Goal: Find specific page/section: Find specific page/section

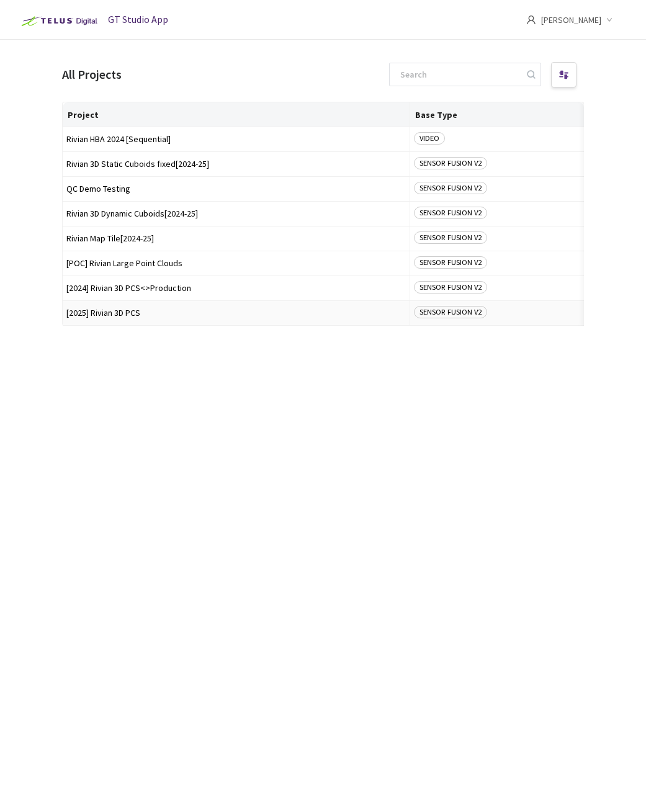
click at [122, 313] on span "[2025] Rivian 3D PCS" at bounding box center [235, 312] width 339 height 9
click at [129, 288] on span "[2024] Rivian 3D PCS<>Production" at bounding box center [235, 288] width 339 height 9
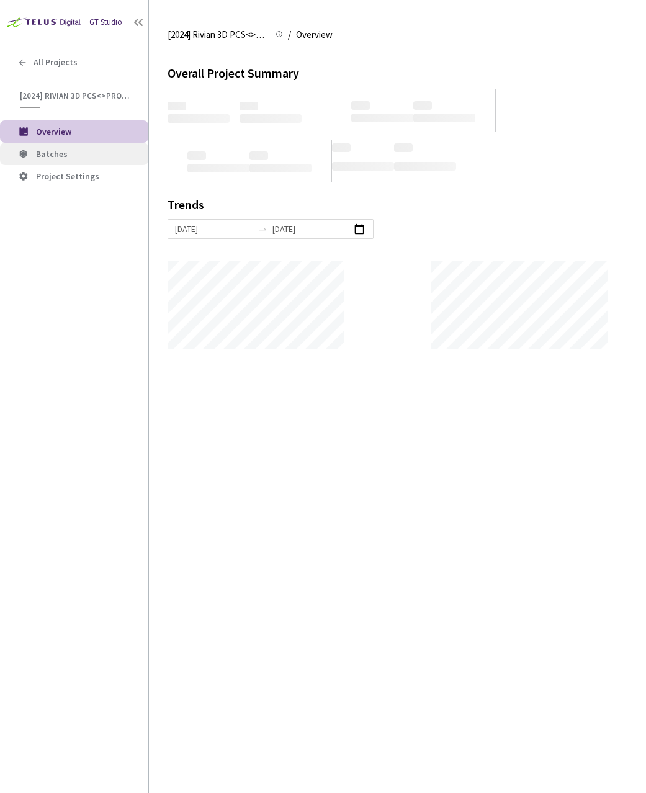
click at [50, 153] on span "Batches" at bounding box center [52, 153] width 32 height 11
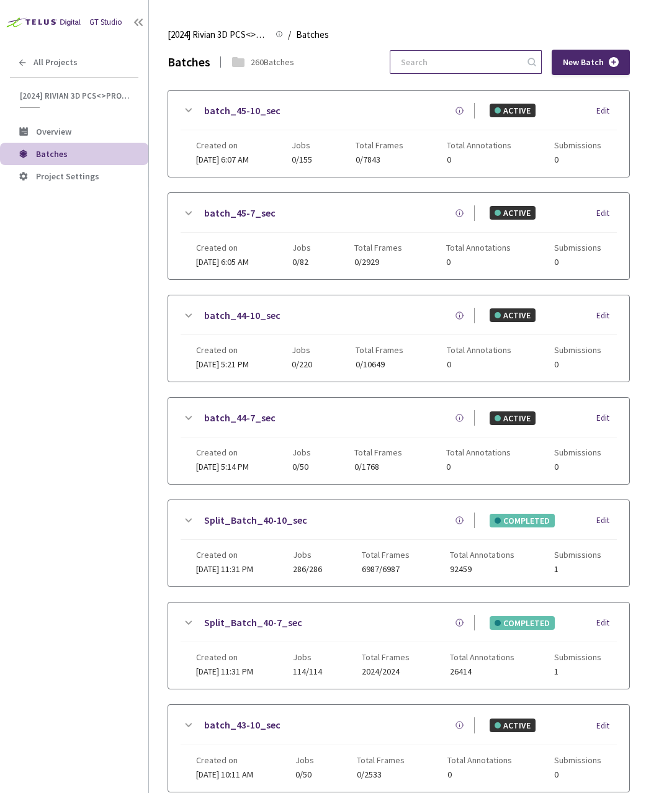
click at [443, 71] on input at bounding box center [459, 62] width 132 height 22
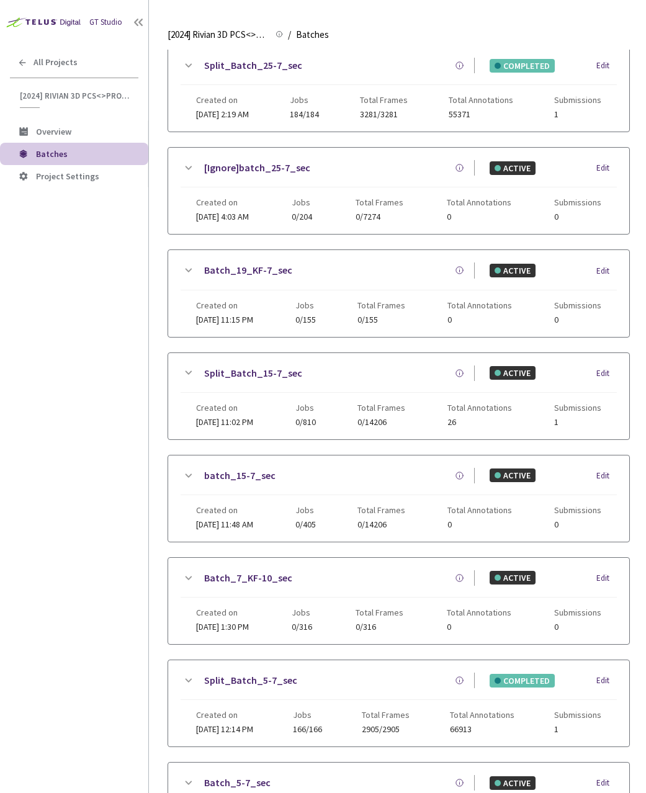
scroll to position [575, 0]
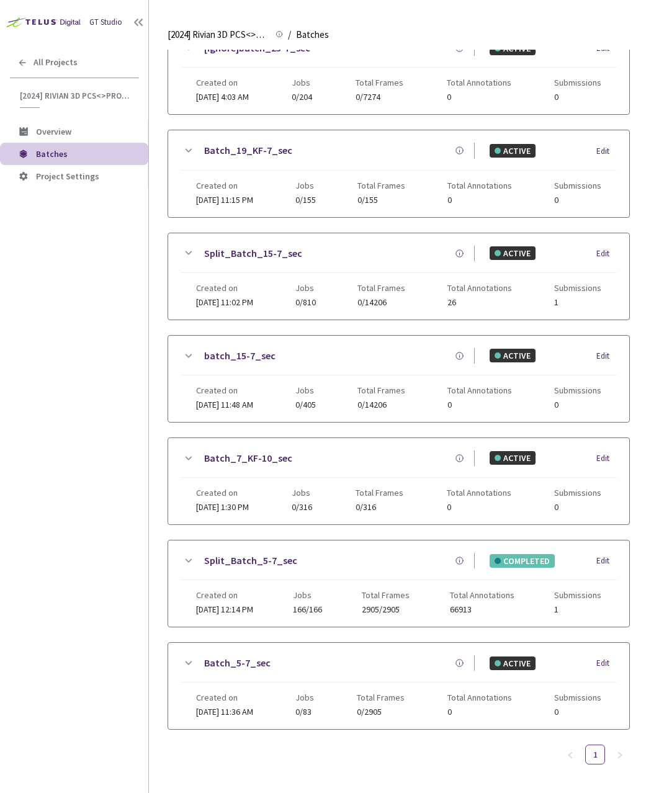
type input "5-7"
click at [187, 557] on icon at bounding box center [188, 561] width 15 height 15
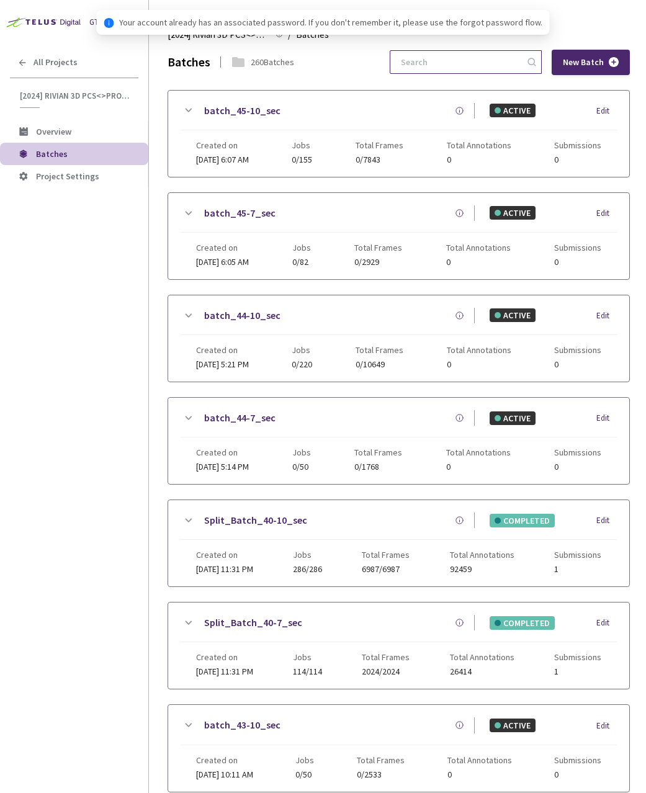
click at [474, 66] on input at bounding box center [459, 62] width 132 height 22
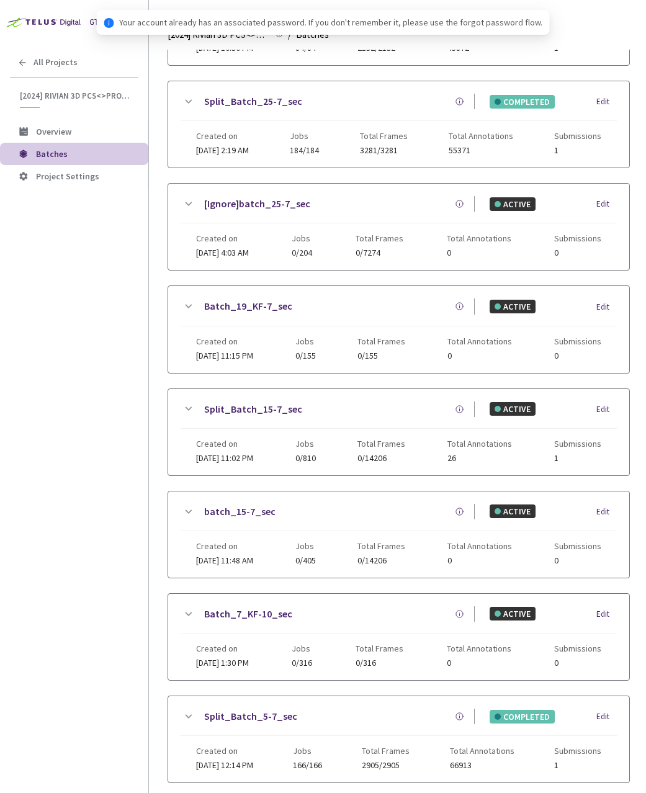
scroll to position [575, 0]
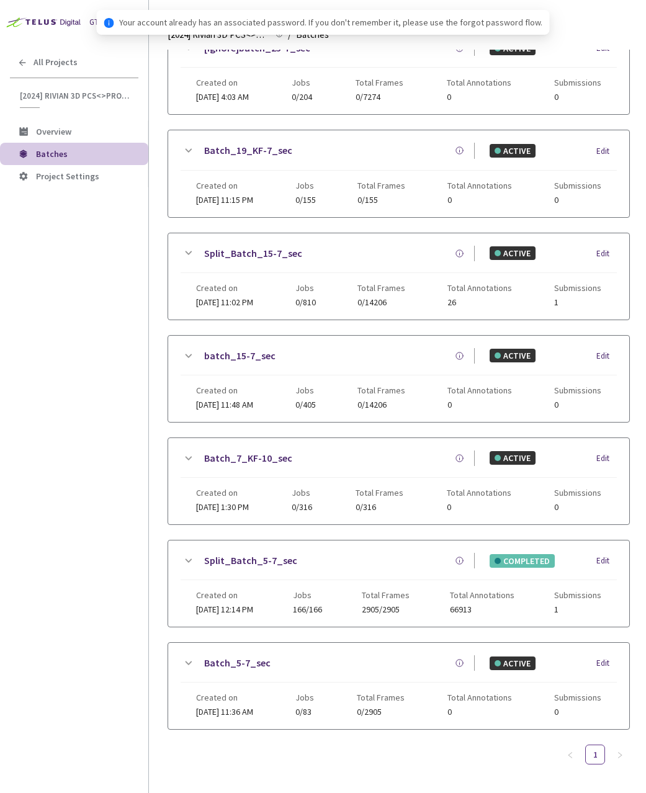
type input "5-7"
click at [189, 560] on icon at bounding box center [188, 561] width 15 height 15
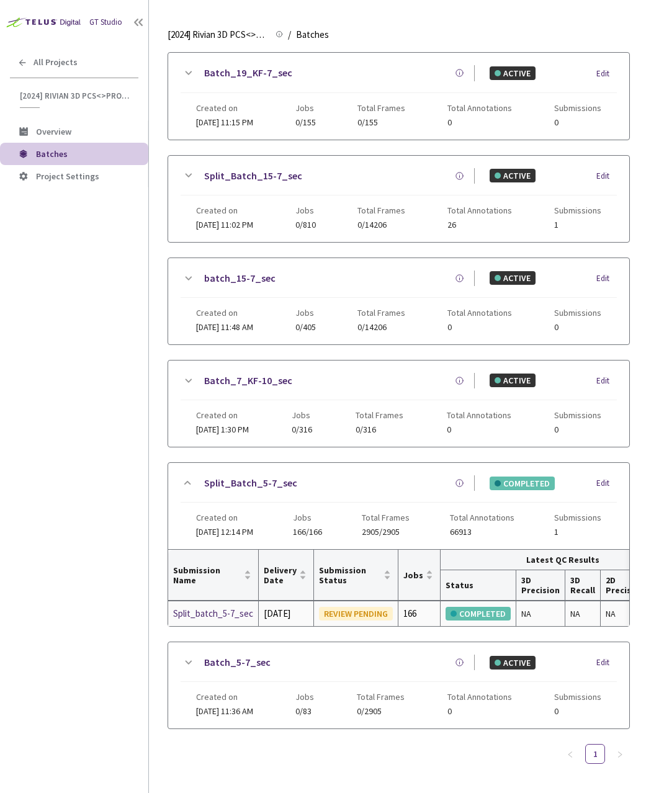
scroll to position [666, 0]
click at [104, 314] on div "GT Studio All Projects [2024] Rivian 3D PCS<>Production [2024] Rivian 3D PCS<>P…" at bounding box center [74, 372] width 148 height 745
click at [209, 608] on div "Split_batch_5-7_sec" at bounding box center [213, 613] width 80 height 15
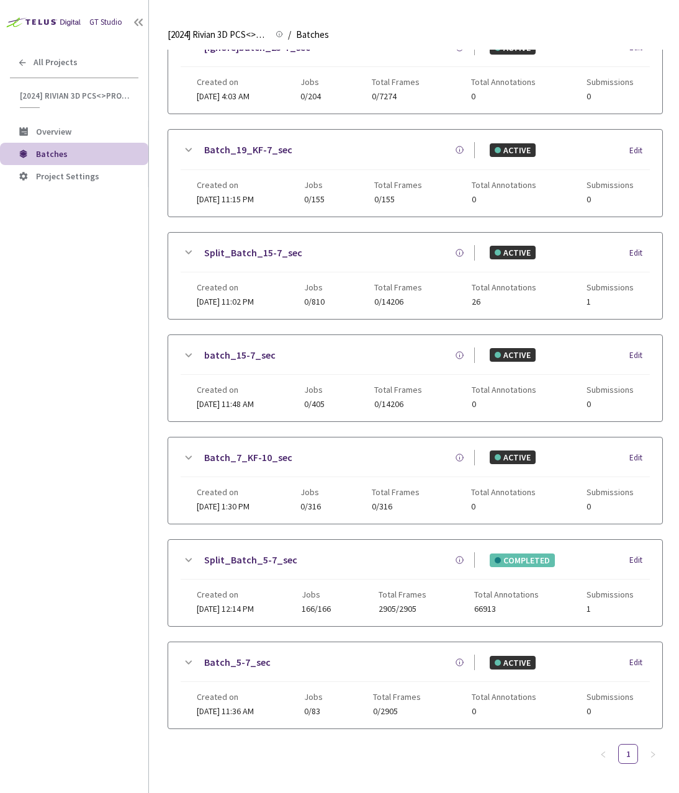
scroll to position [575, 0]
click at [72, 61] on span "All Projects" at bounding box center [56, 62] width 44 height 11
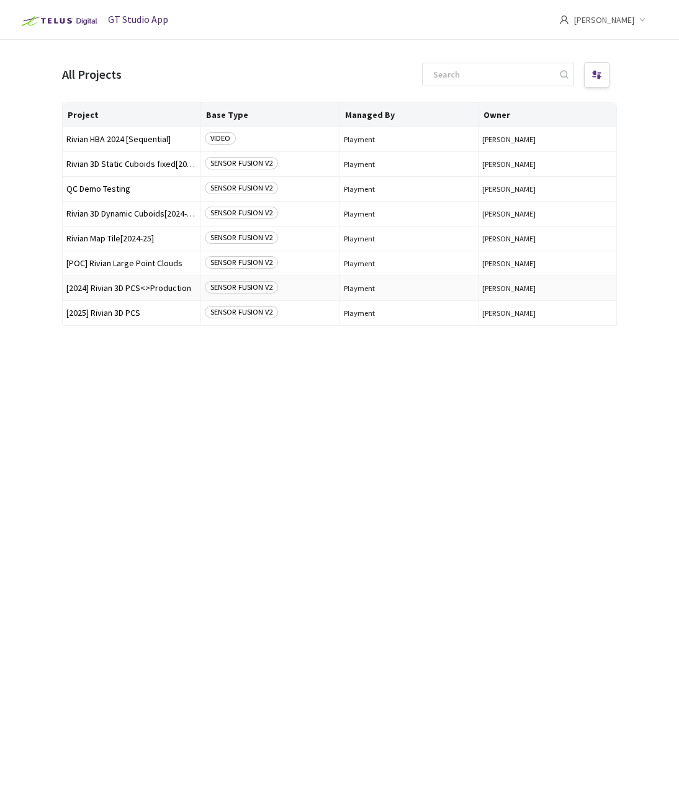
click at [154, 282] on td "[2024] Rivian 3D PCS<>Production" at bounding box center [132, 288] width 138 height 25
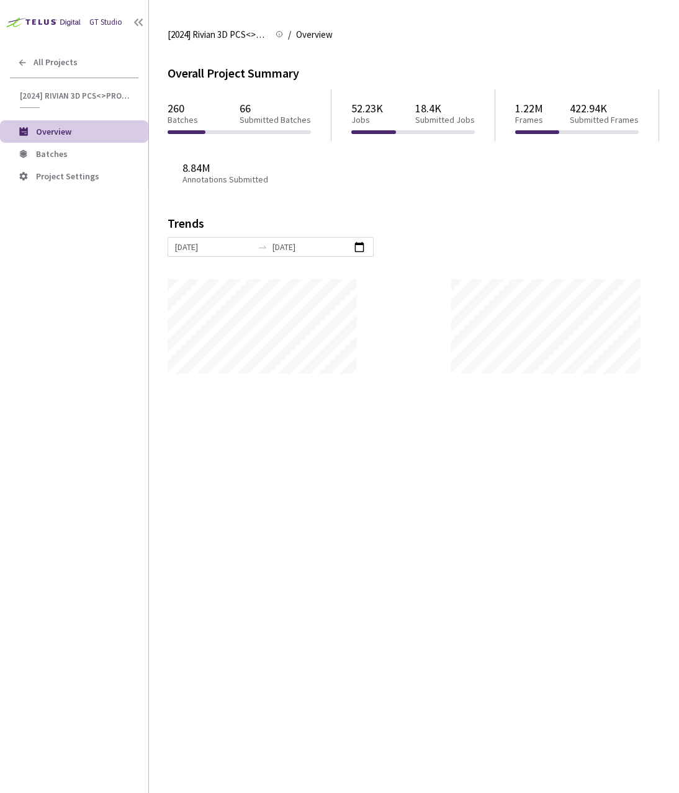
scroll to position [793, 679]
click at [61, 159] on li "Batches" at bounding box center [74, 154] width 148 height 22
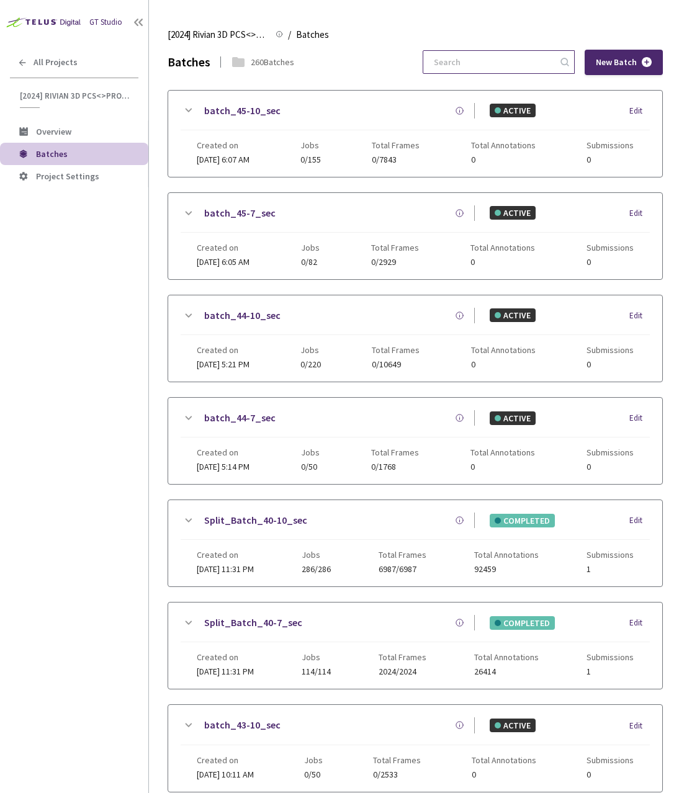
click at [513, 56] on input at bounding box center [492, 62] width 132 height 22
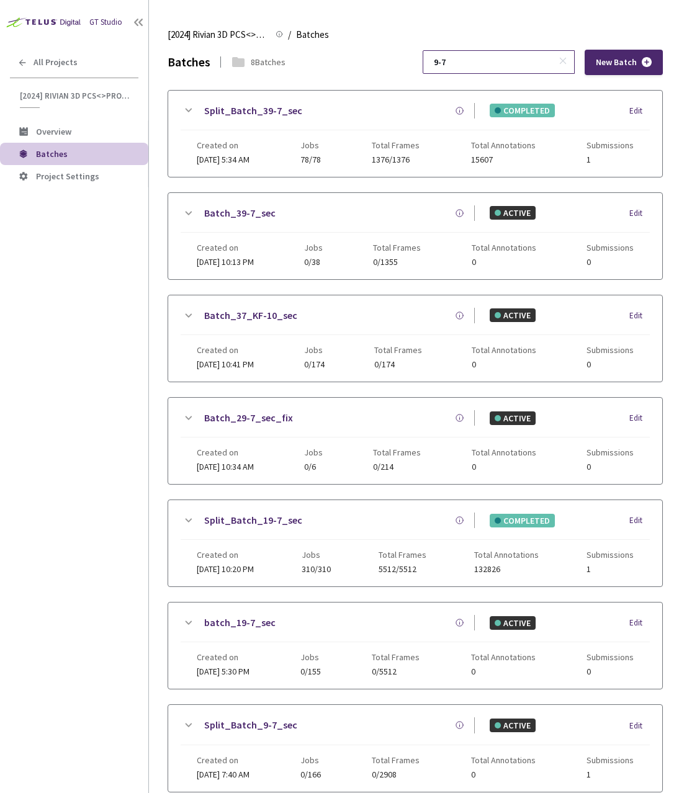
click at [484, 61] on input "9-7" at bounding box center [492, 62] width 132 height 22
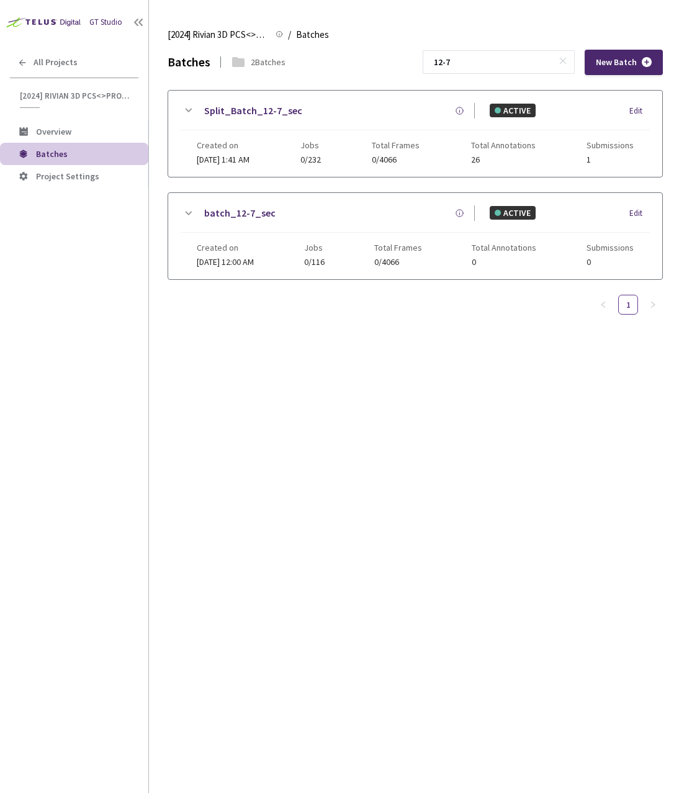
type input "12-7"
click at [183, 101] on div "Split_Batch_12-7_sec ACTIVE Edit Created on 30 Sep, 2024 at 1:41 AM Jobs 0/232 …" at bounding box center [415, 134] width 494 height 86
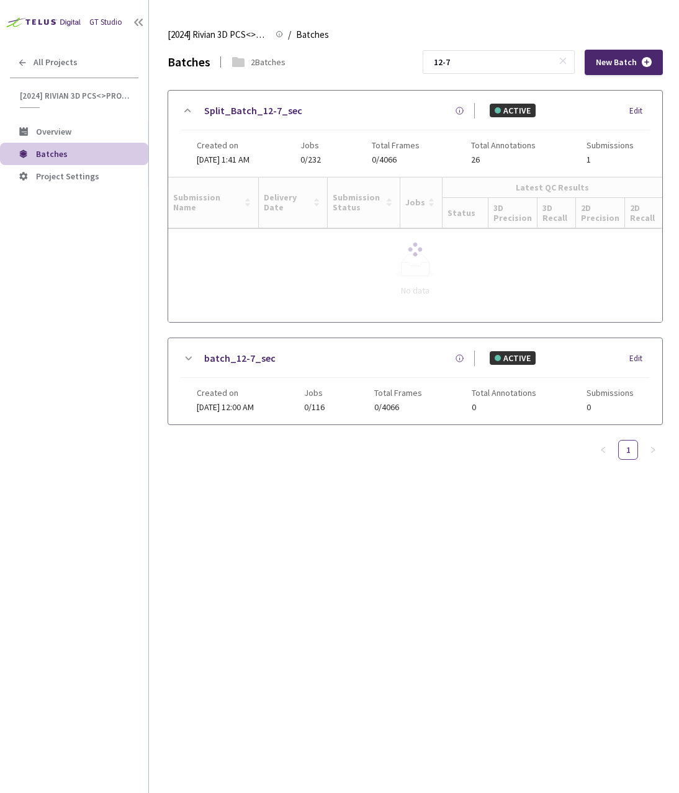
click at [183, 101] on div "Split_Batch_12-7_sec ACTIVE Edit Created on 30 Sep, 2024 at 1:41 AM Jobs 0/232 …" at bounding box center [415, 134] width 494 height 86
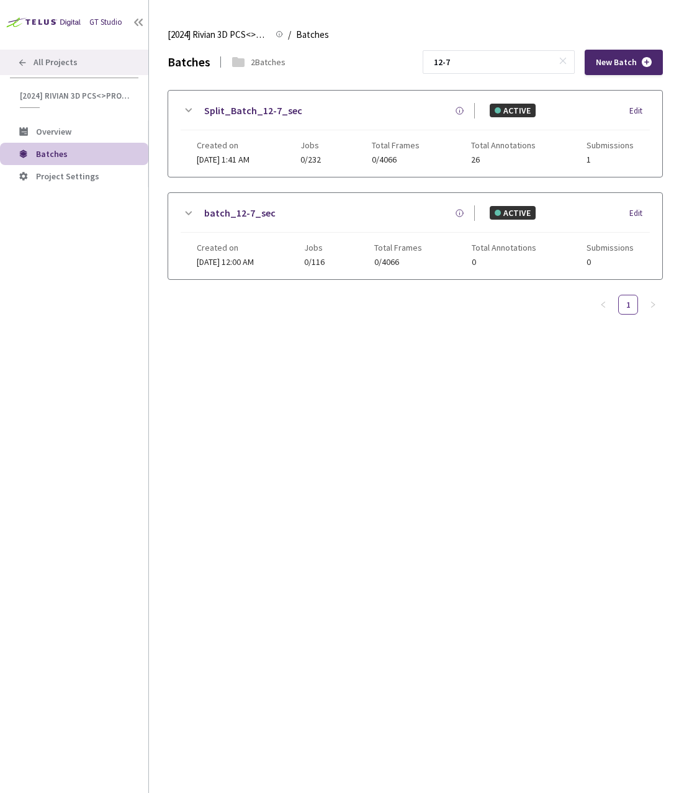
drag, startPoint x: 76, startPoint y: 75, endPoint x: 68, endPoint y: 64, distance: 13.8
click at [72, 70] on div "GT Studio All Projects [2024] Rivian 3D PCS<>Production [2024] Rivian 3D PCS<>P…" at bounding box center [74, 372] width 148 height 745
click at [68, 64] on span "All Projects" at bounding box center [56, 62] width 44 height 11
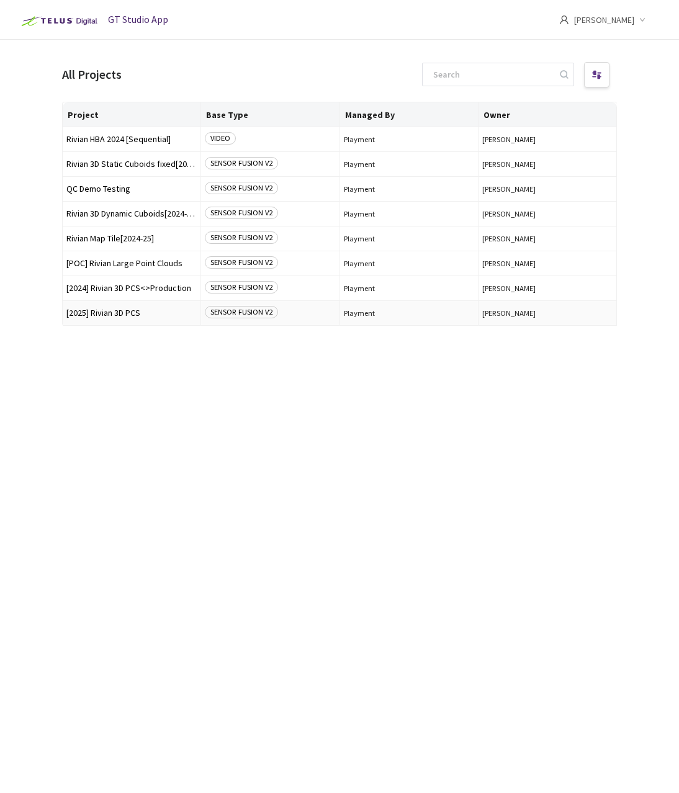
click at [104, 313] on span "[2025] Rivian 3D PCS" at bounding box center [131, 312] width 130 height 9
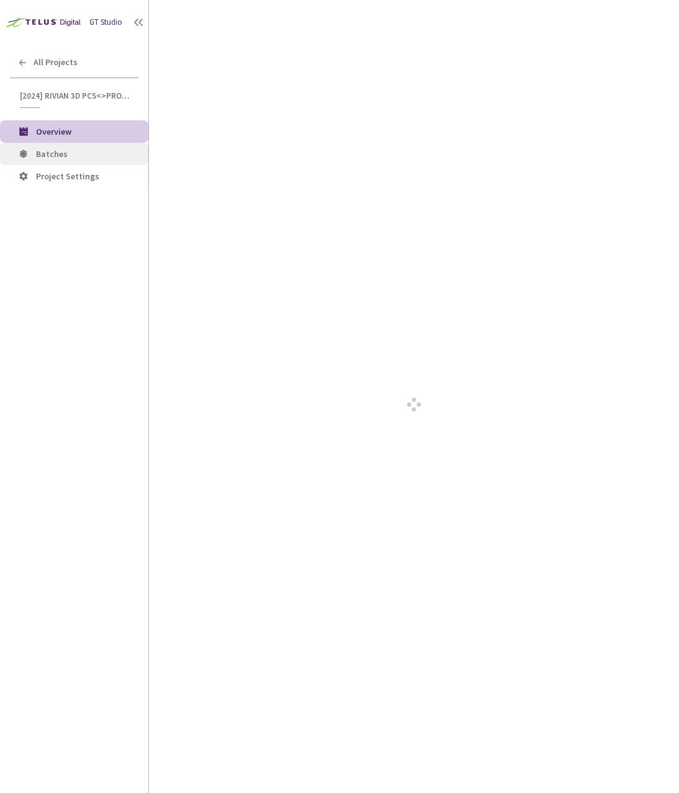
click at [57, 155] on span "Batches" at bounding box center [52, 153] width 32 height 11
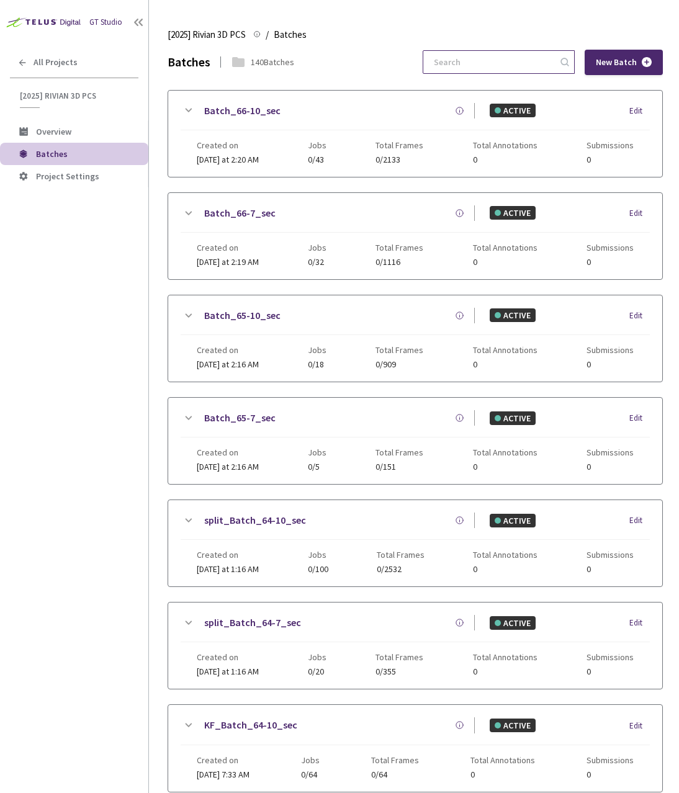
click at [511, 65] on input at bounding box center [492, 62] width 132 height 22
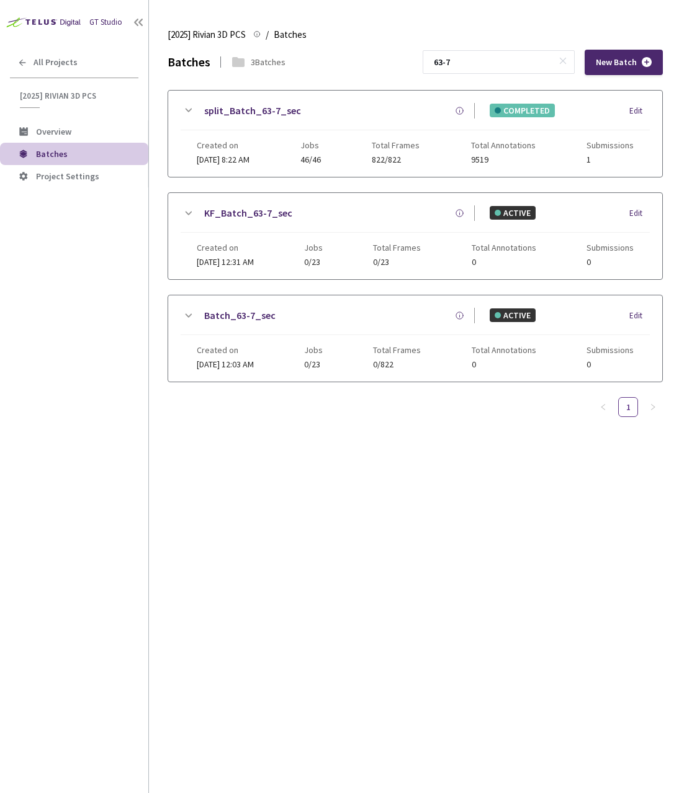
click at [184, 105] on icon at bounding box center [188, 110] width 15 height 15
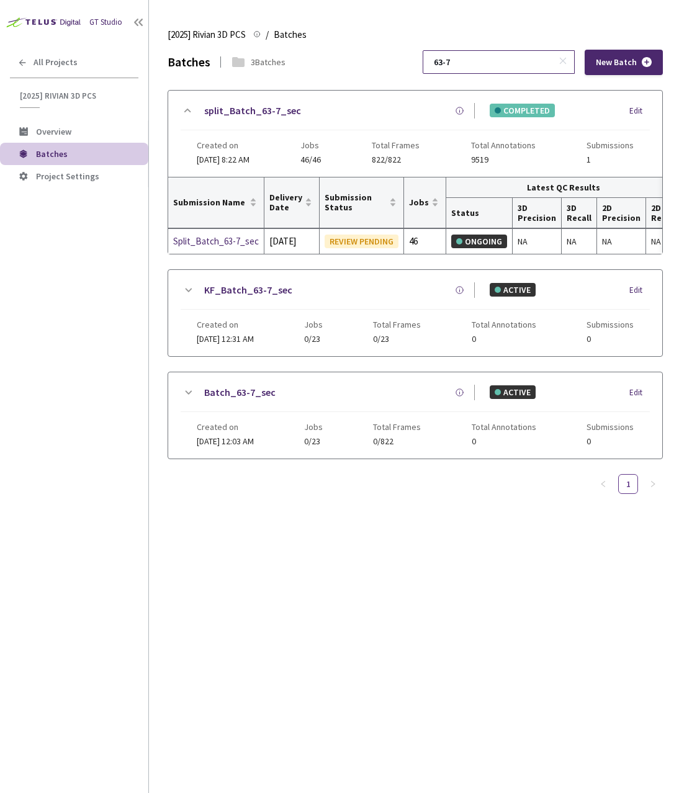
click at [508, 56] on input "63-7" at bounding box center [492, 62] width 132 height 22
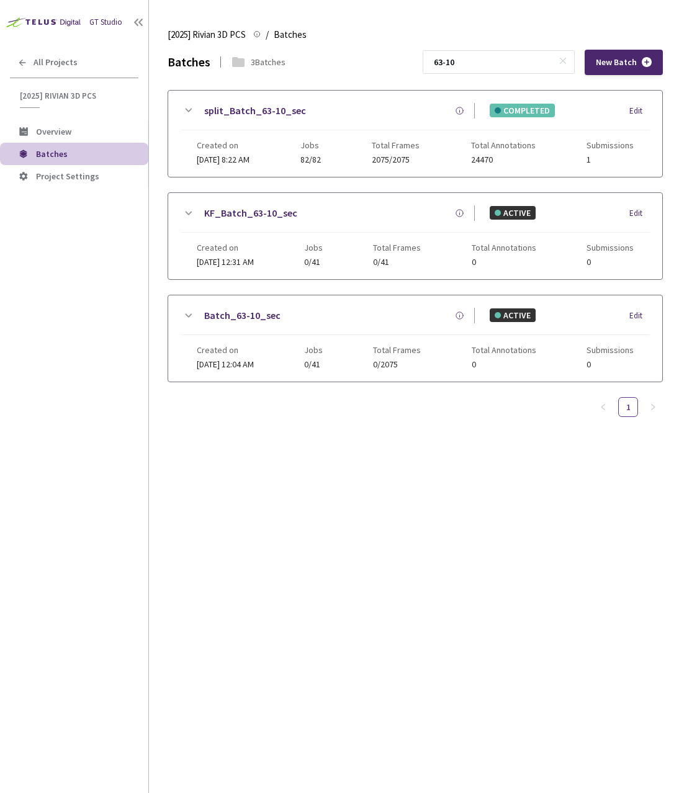
type input "63-10"
click at [194, 111] on icon at bounding box center [188, 110] width 15 height 15
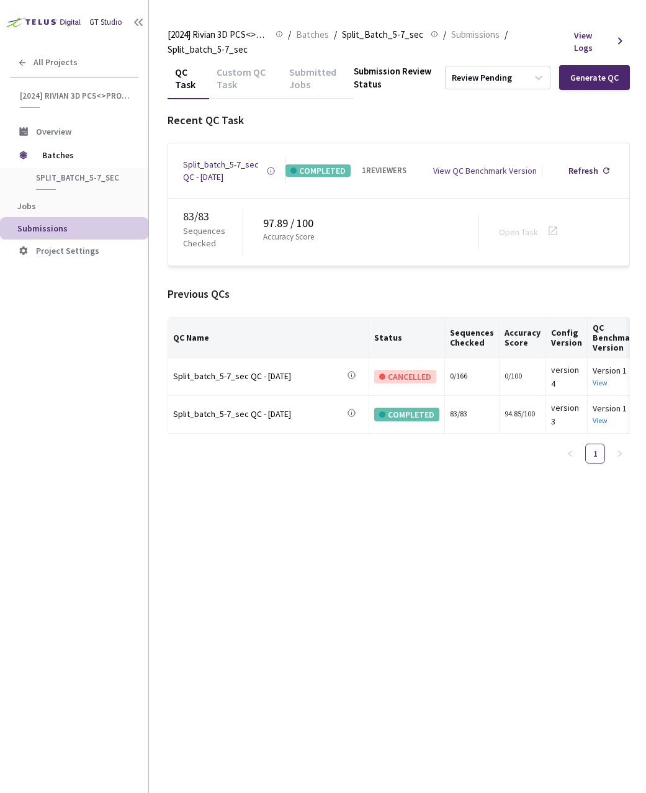
click at [230, 89] on div "Custom QC Task" at bounding box center [245, 83] width 73 height 34
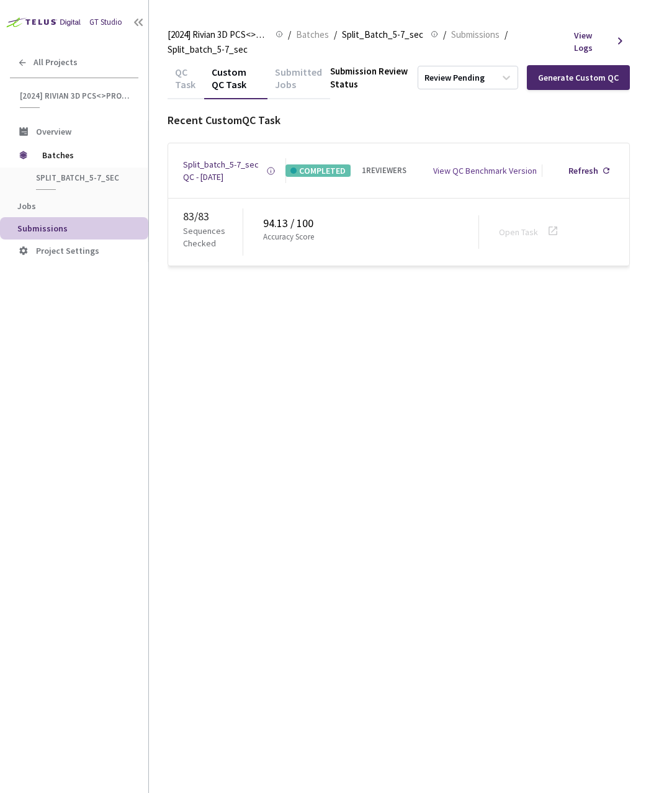
click at [195, 85] on div "QC Task" at bounding box center [186, 83] width 37 height 34
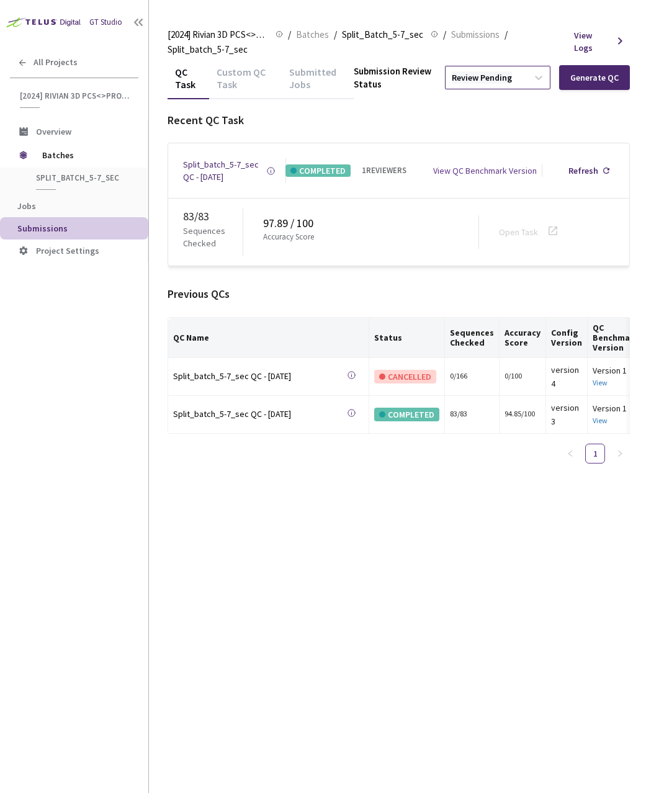
click at [486, 76] on div "Review Pending" at bounding box center [482, 78] width 60 height 12
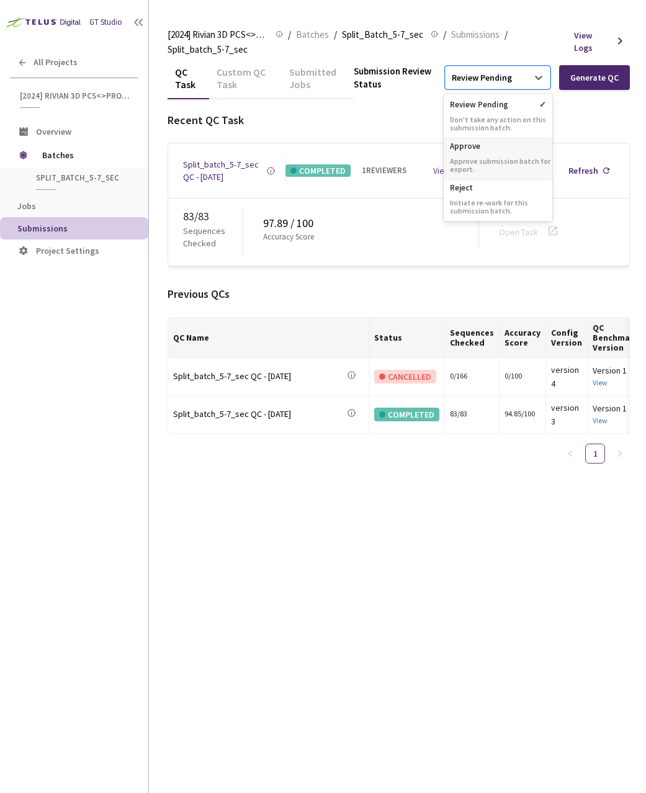
click at [495, 165] on p "Approve submission batch for export." at bounding box center [498, 165] width 109 height 16
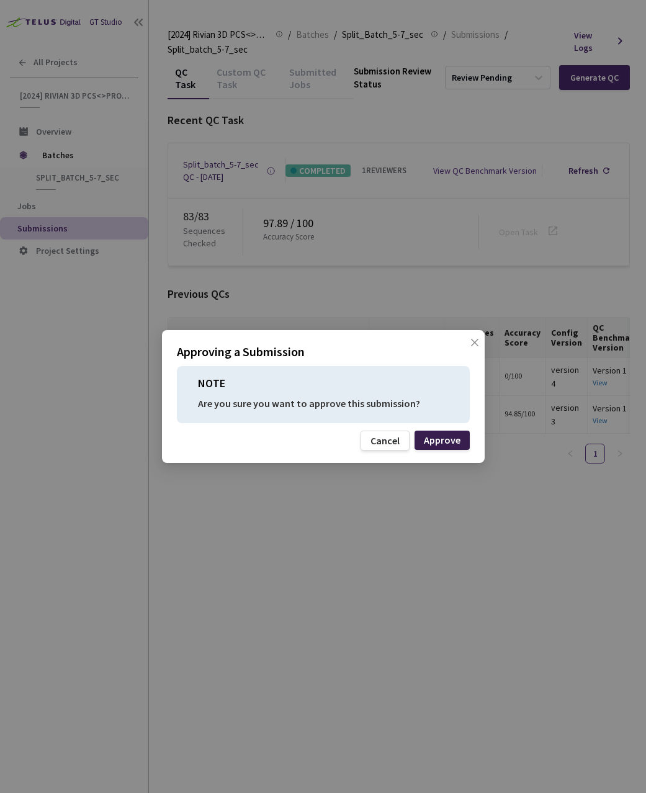
click at [442, 442] on div "Approve" at bounding box center [442, 440] width 37 height 10
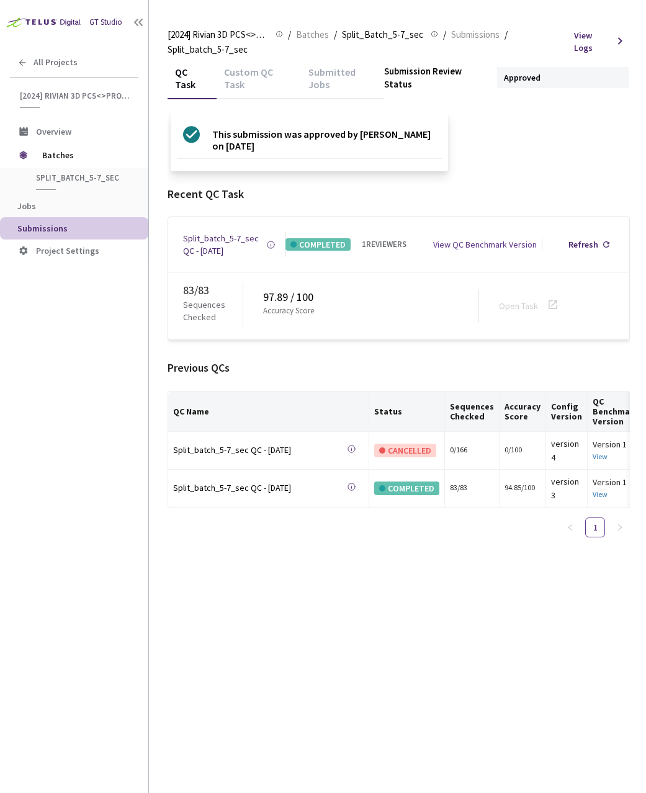
click at [259, 592] on div "QC Task Custom QC Task Submitted Jobs Submission Review Status Approved This su…" at bounding box center [399, 428] width 462 height 730
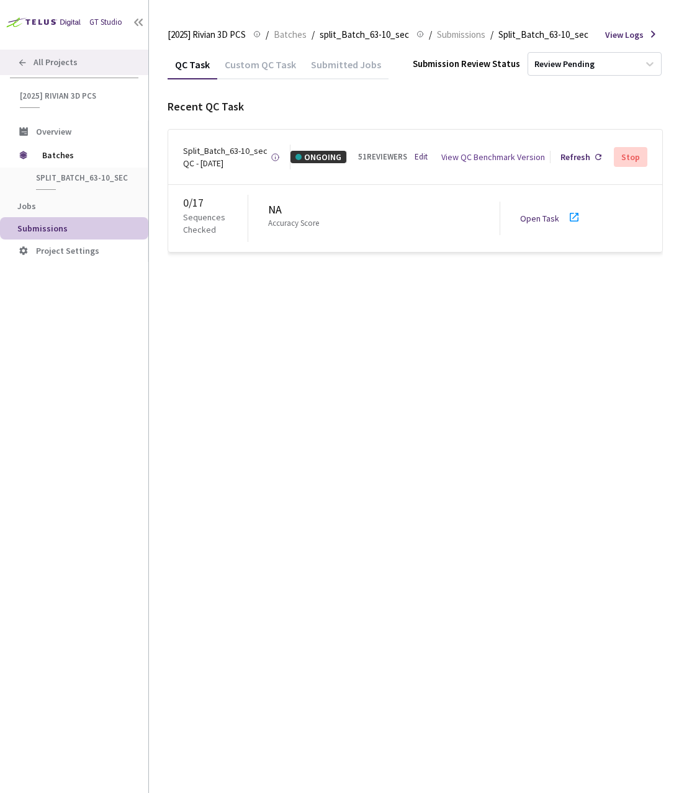
click at [84, 64] on div "All Projects" at bounding box center [74, 62] width 148 height 25
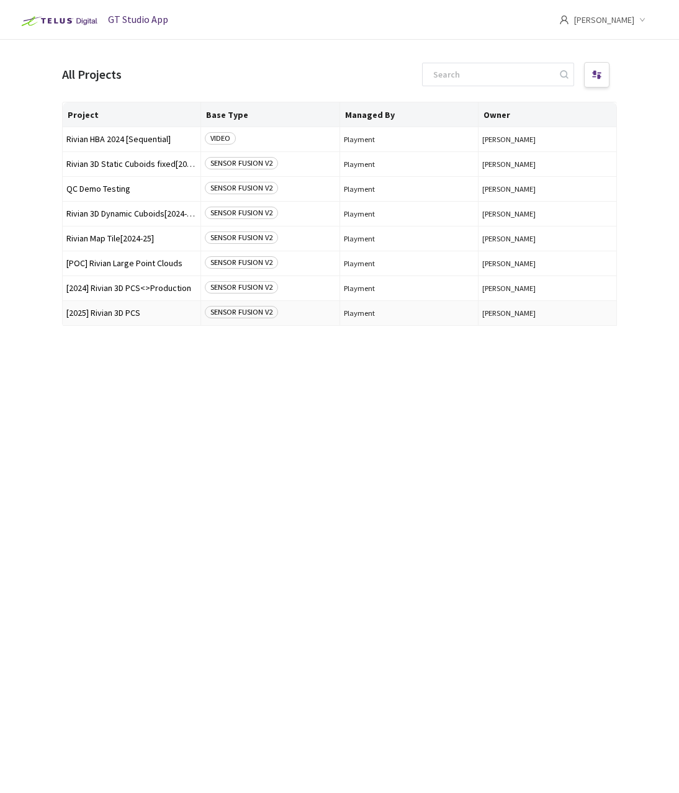
click at [119, 312] on span "[2025] Rivian 3D PCS" at bounding box center [131, 312] width 130 height 9
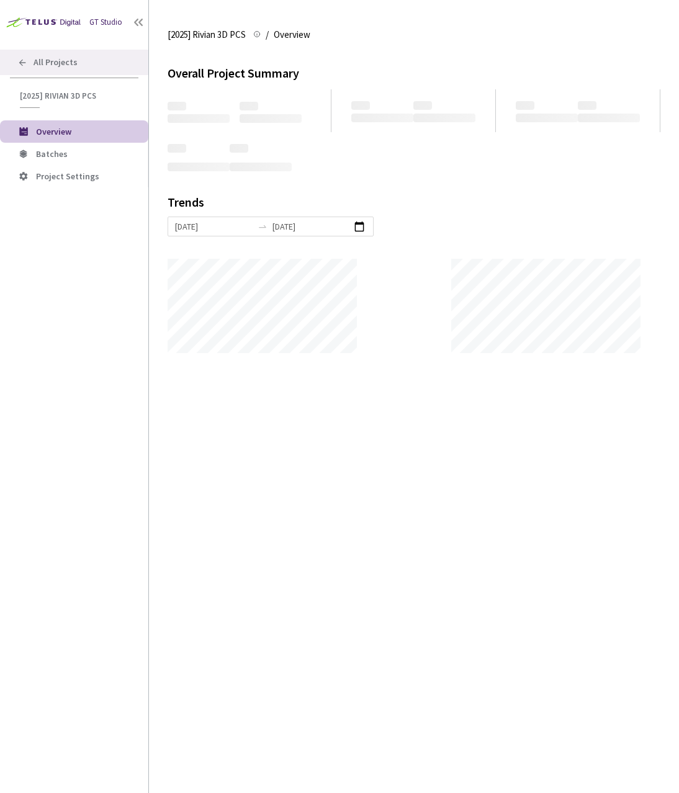
click at [52, 63] on span "All Projects" at bounding box center [56, 62] width 44 height 11
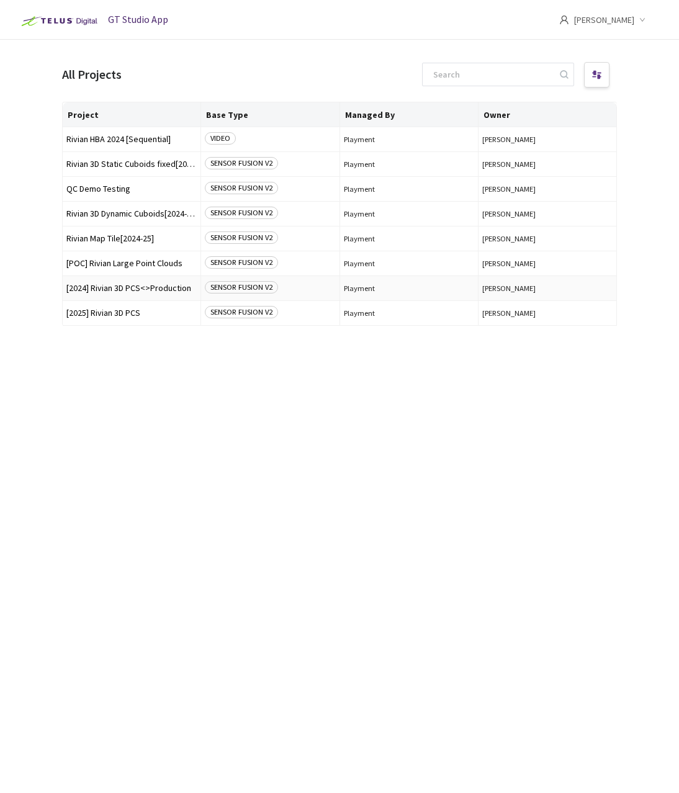
click at [111, 280] on td "[2024] Rivian 3D PCS<>Production" at bounding box center [132, 288] width 138 height 25
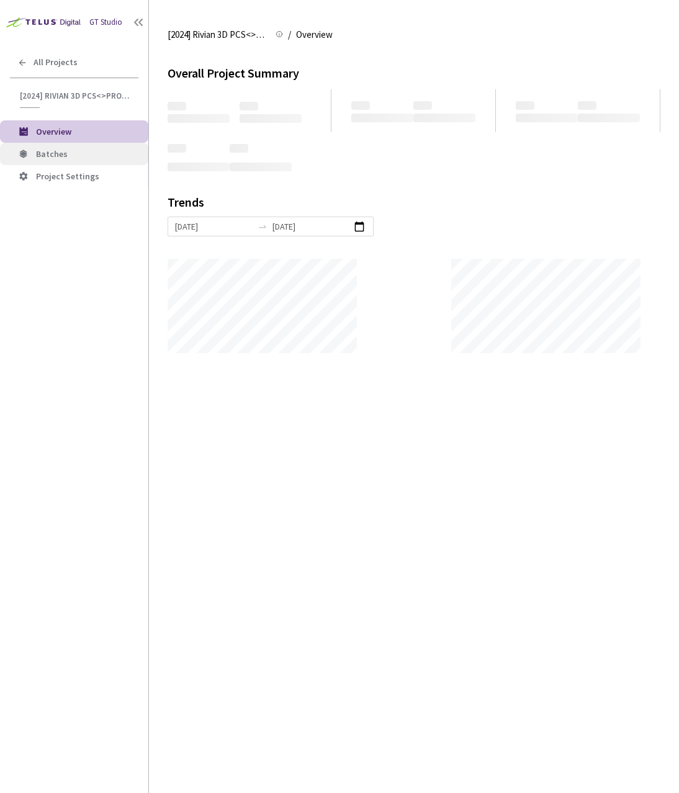
scroll to position [793, 679]
click at [68, 155] on span "Batches" at bounding box center [87, 154] width 102 height 11
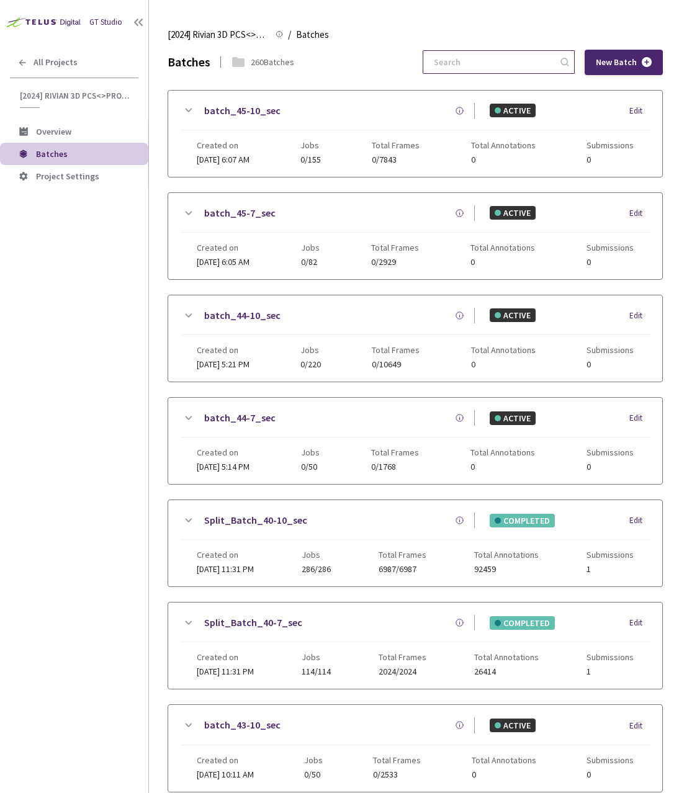
click at [467, 67] on input at bounding box center [492, 62] width 132 height 22
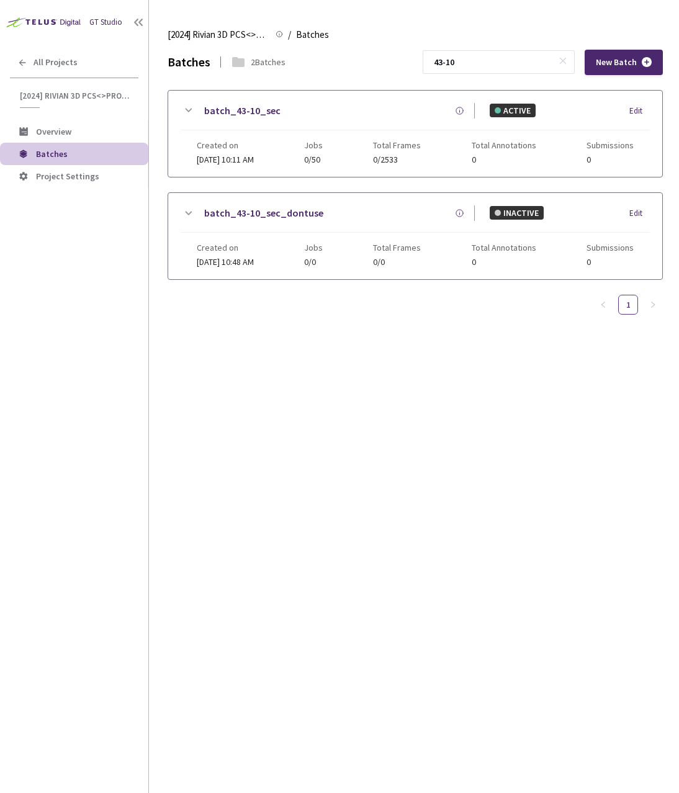
type input "43-10"
click at [373, 349] on div "Batches 2 Batches 43-10 New Batch batch_43-10_sec ACTIVE Edit Created on [DATE]…" at bounding box center [415, 421] width 495 height 743
click at [80, 70] on div "All Projects" at bounding box center [74, 62] width 148 height 25
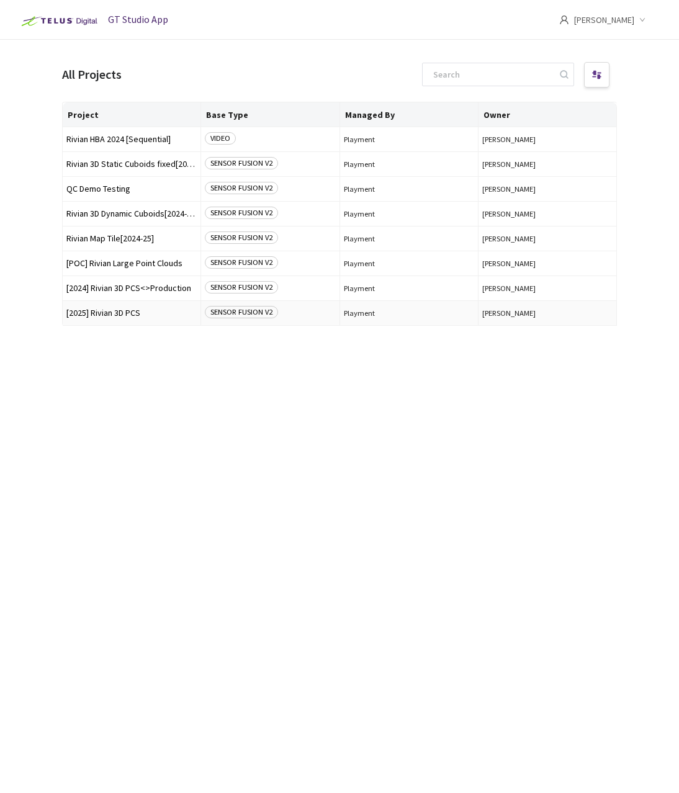
click at [128, 313] on span "[2025] Rivian 3D PCS" at bounding box center [131, 312] width 130 height 9
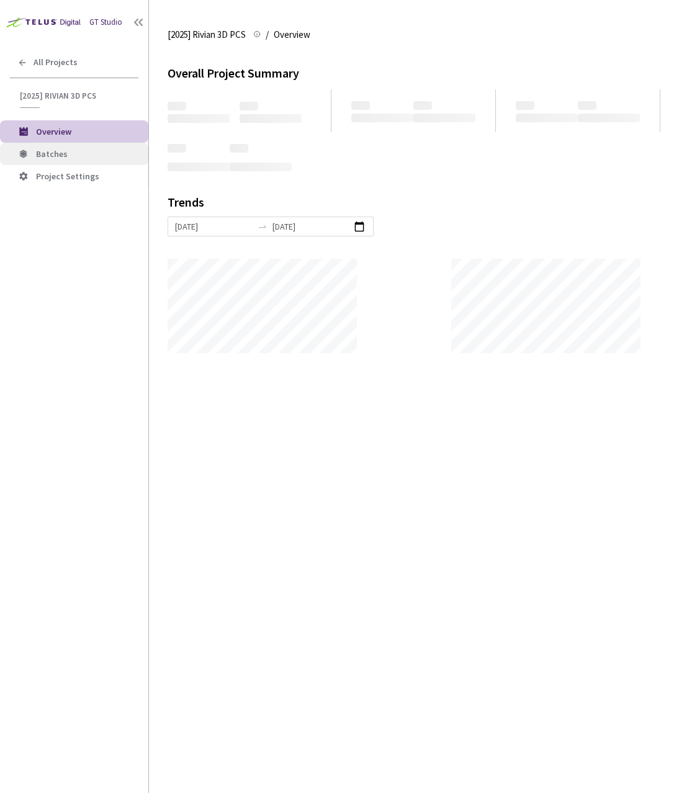
scroll to position [793, 679]
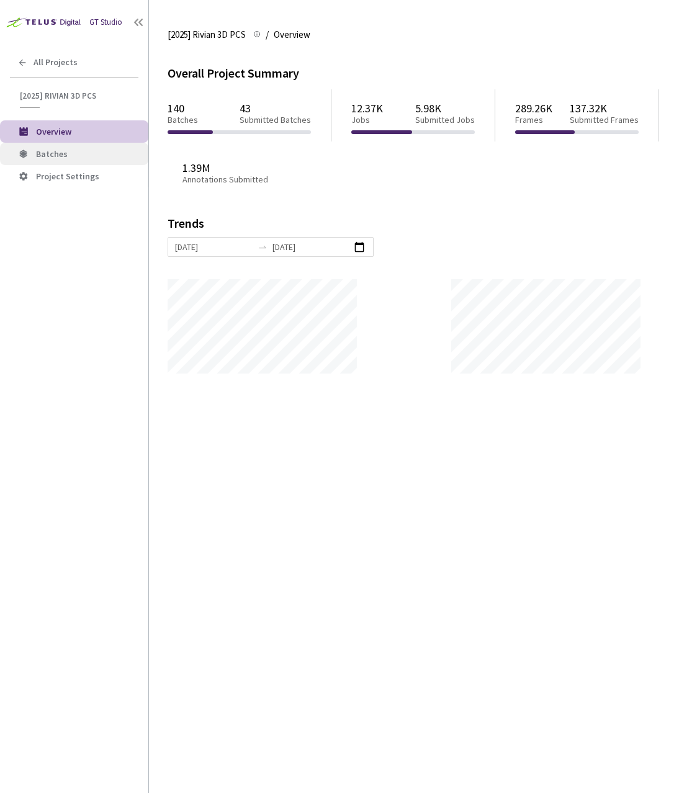
click at [76, 153] on span "Batches" at bounding box center [87, 154] width 102 height 11
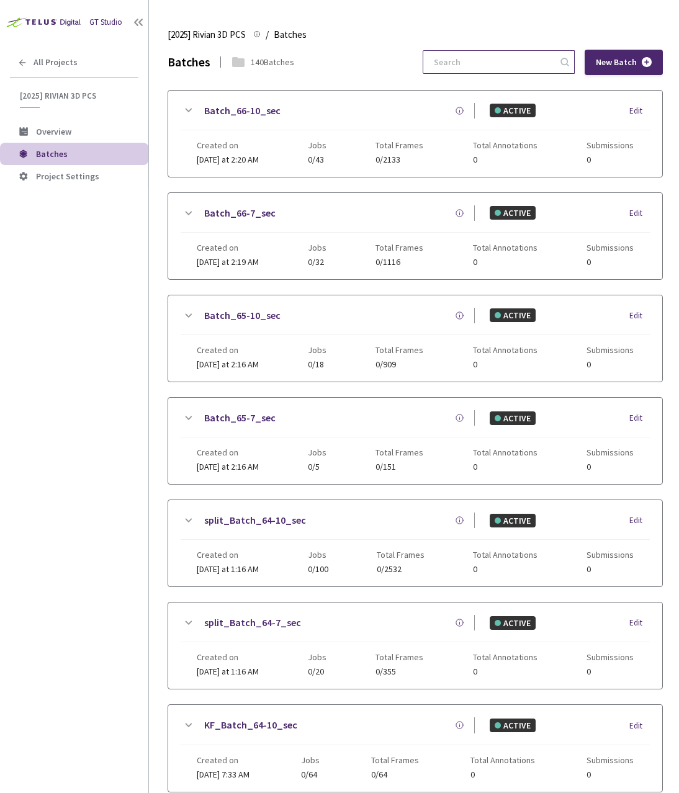
click at [510, 66] on input at bounding box center [492, 62] width 132 height 22
type input "4"
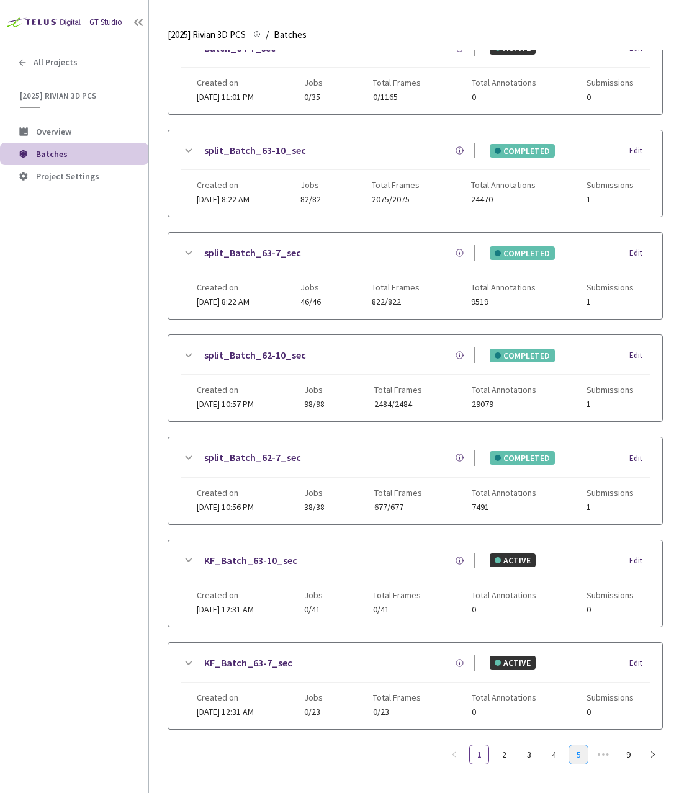
click at [575, 752] on link "5" at bounding box center [578, 754] width 19 height 19
click at [577, 756] on link "7" at bounding box center [578, 754] width 19 height 19
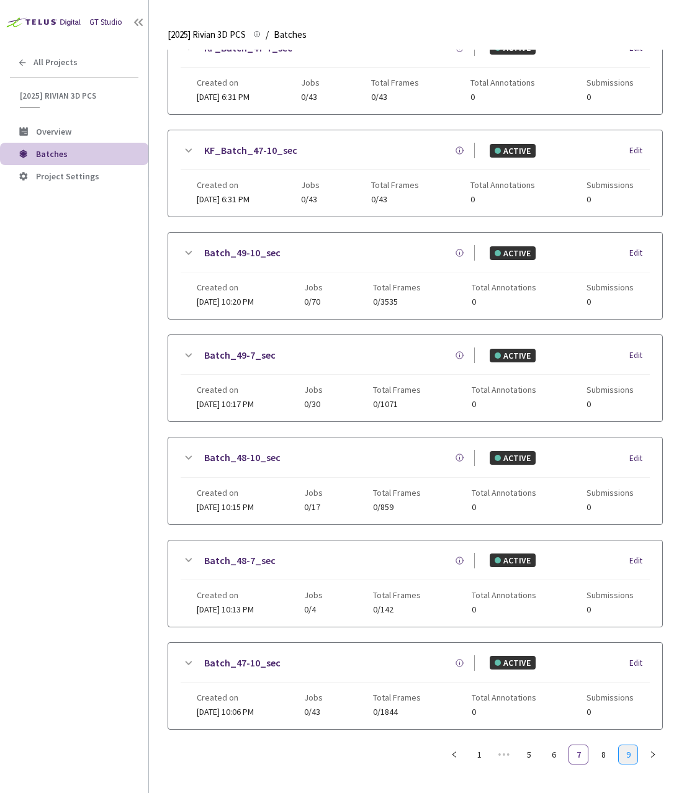
click at [630, 755] on link "9" at bounding box center [628, 754] width 19 height 19
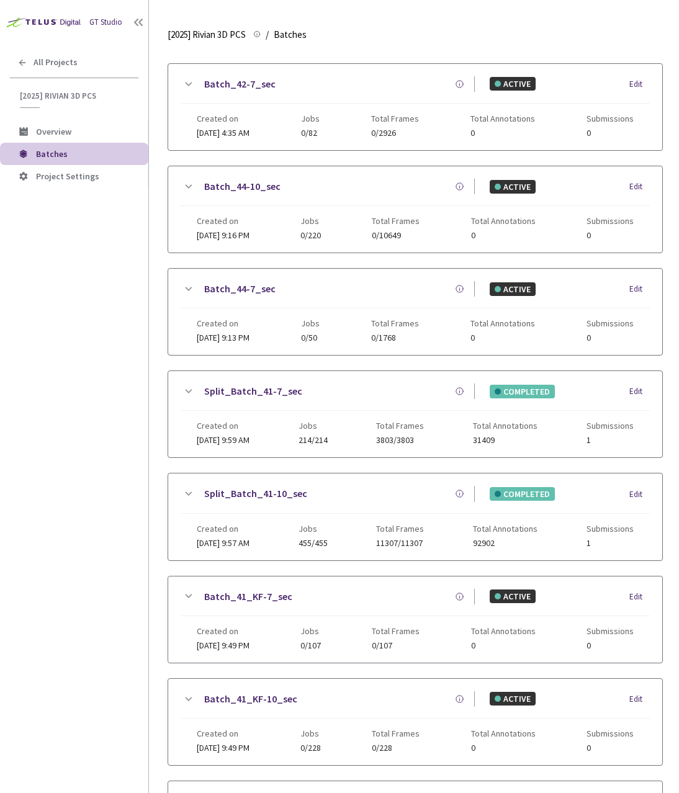
scroll to position [575, 0]
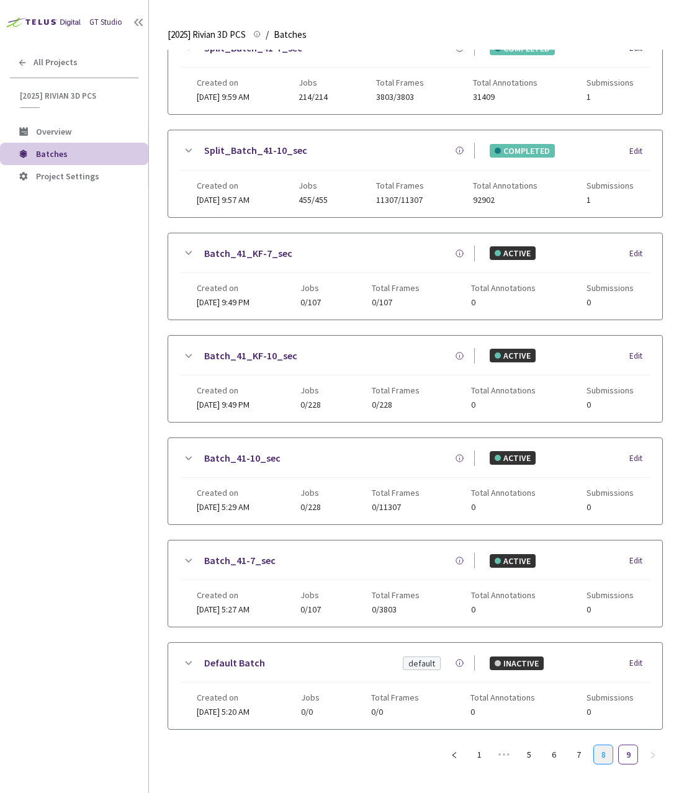
click at [610, 756] on link "8" at bounding box center [603, 754] width 19 height 19
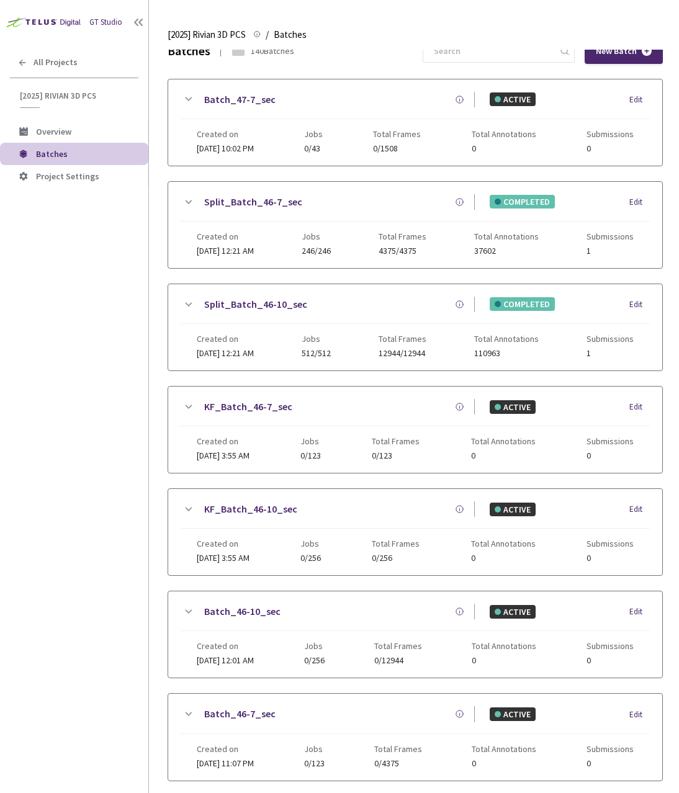
scroll to position [0, 0]
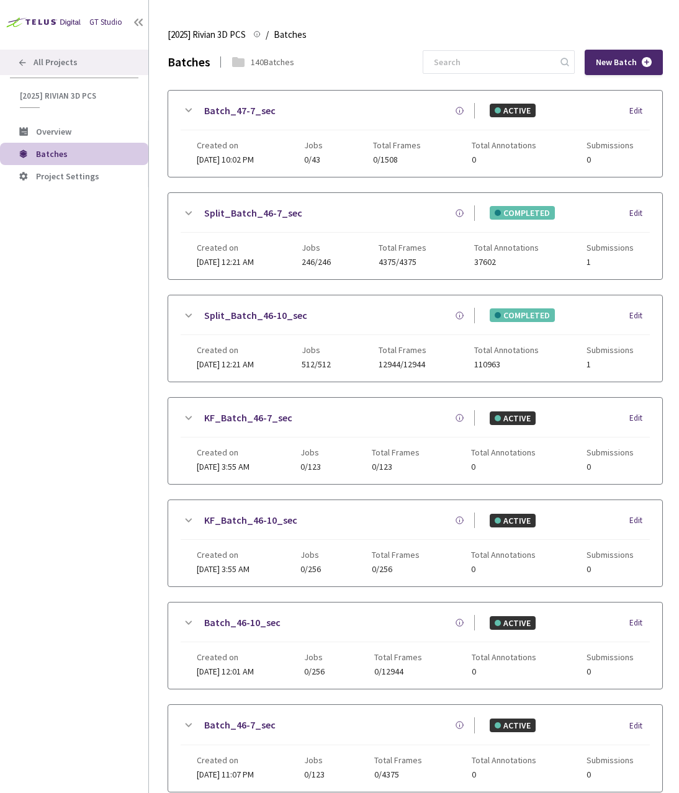
click at [63, 65] on span "All Projects" at bounding box center [56, 62] width 44 height 11
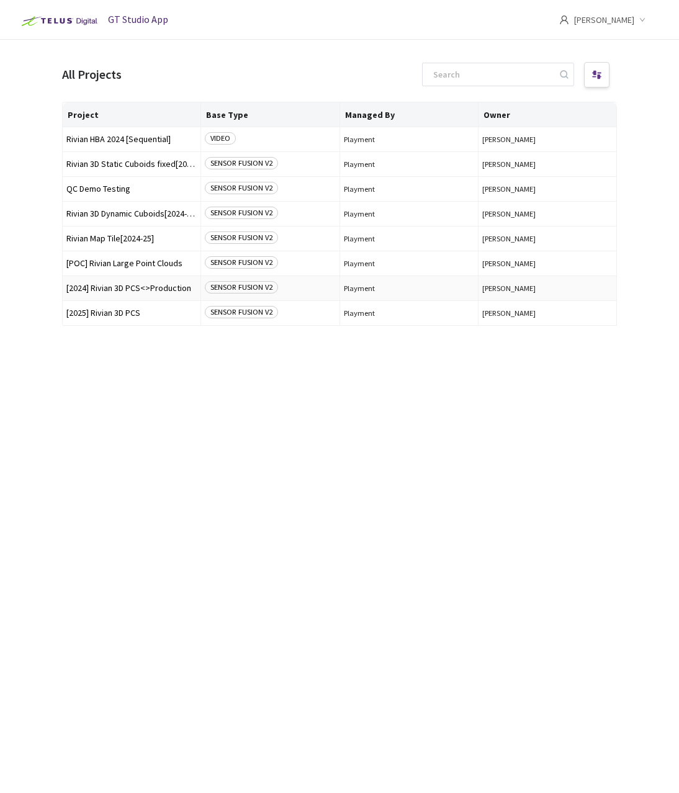
click at [117, 292] on span "[2024] Rivian 3D PCS<>Production" at bounding box center [131, 288] width 130 height 9
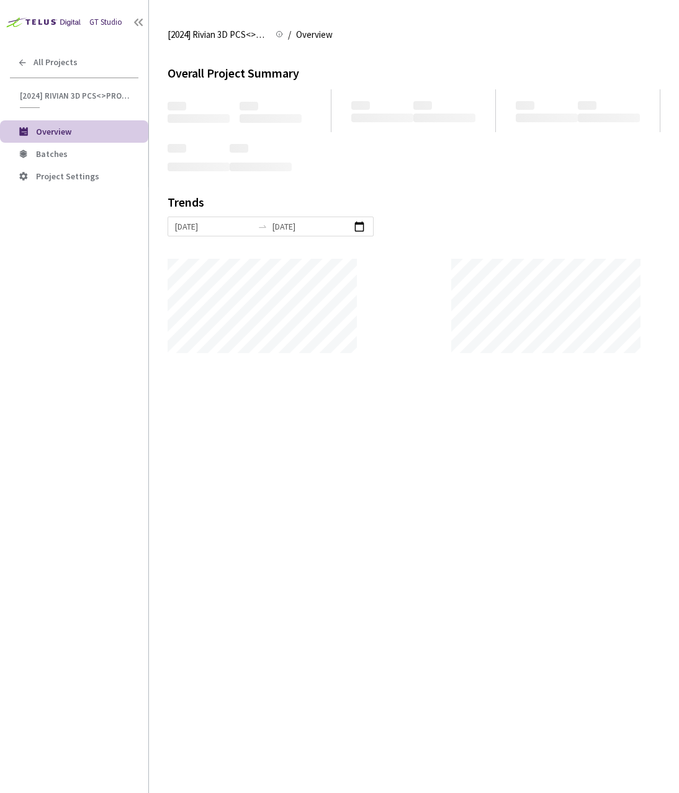
scroll to position [793, 679]
click at [71, 151] on span "Batches" at bounding box center [87, 154] width 102 height 11
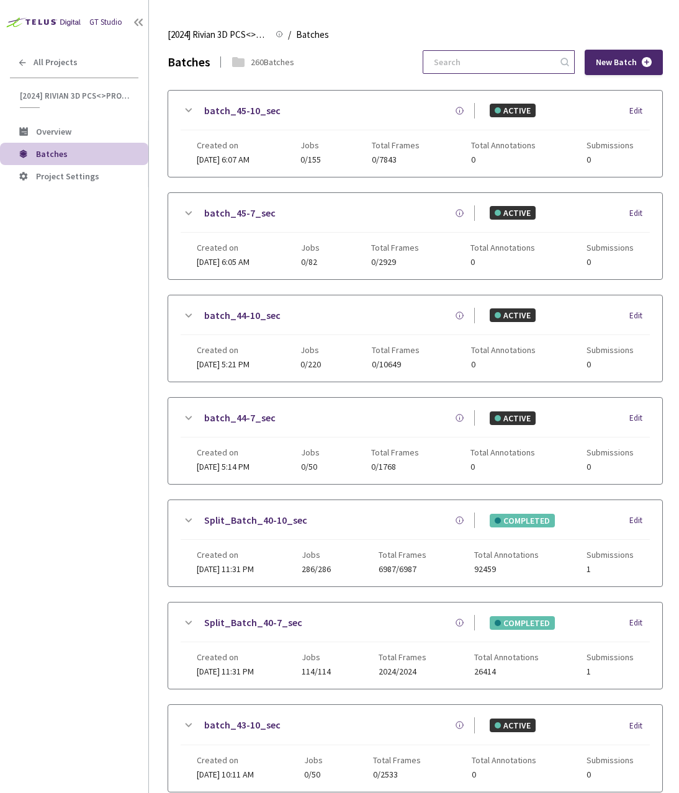
click at [546, 65] on input at bounding box center [492, 62] width 132 height 22
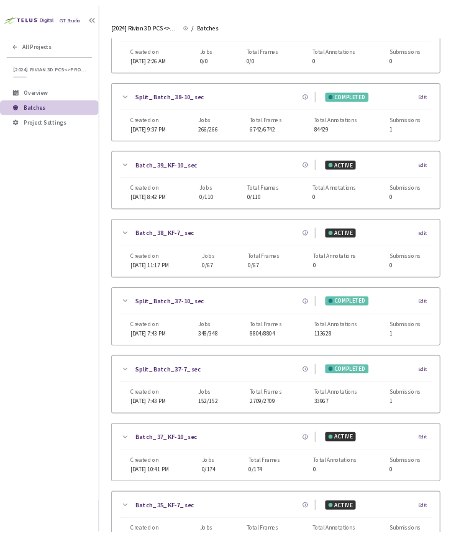
scroll to position [384, 0]
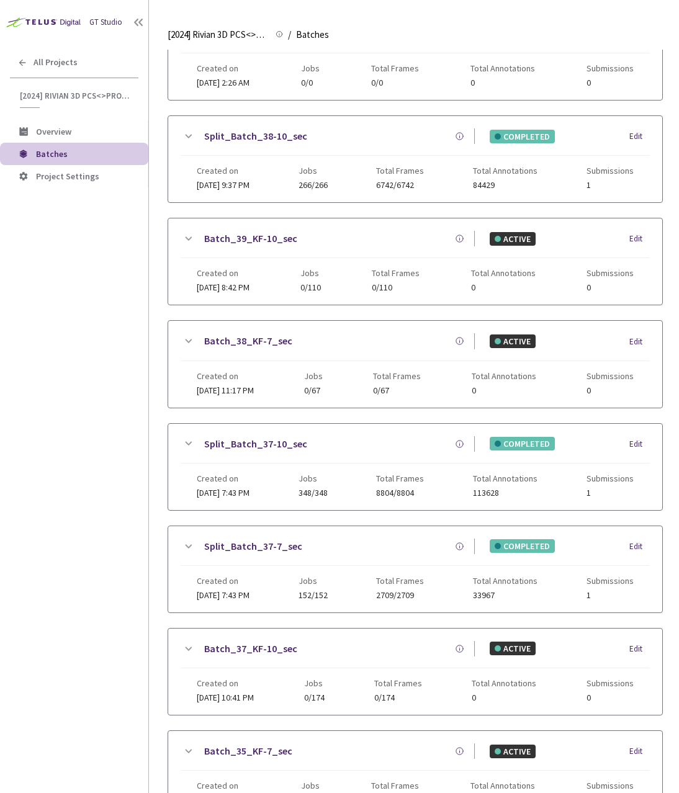
type input "43"
